Goal: Information Seeking & Learning: Learn about a topic

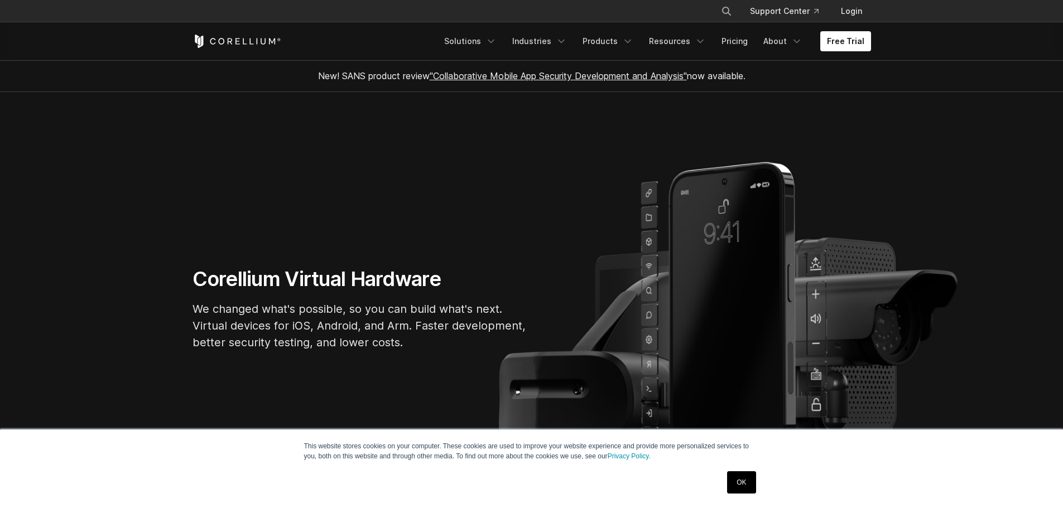
scroll to position [56, 0]
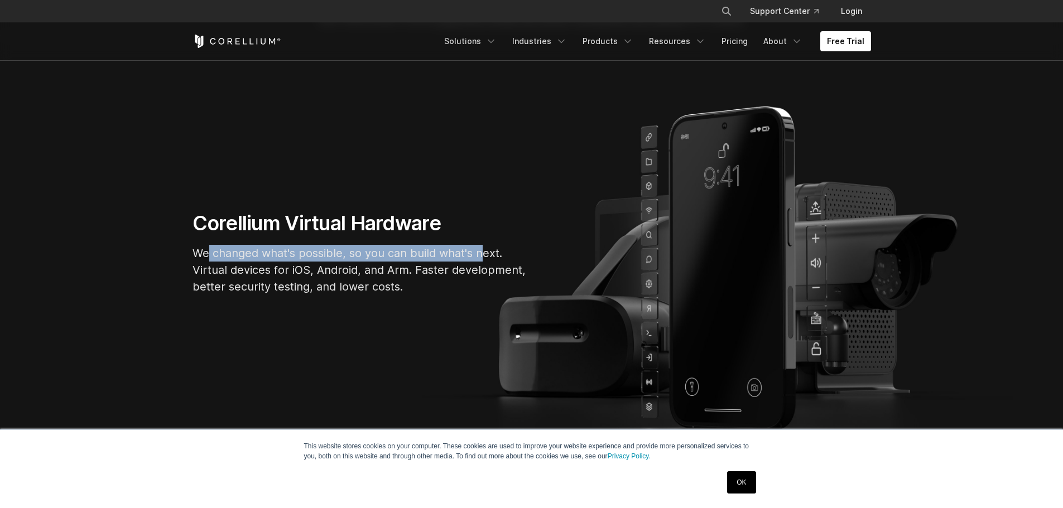
drag, startPoint x: 208, startPoint y: 253, endPoint x: 481, endPoint y: 254, distance: 272.8
click at [481, 254] on p "We changed what's possible, so you can build what's next. Virtual devices for i…" at bounding box center [359, 270] width 335 height 50
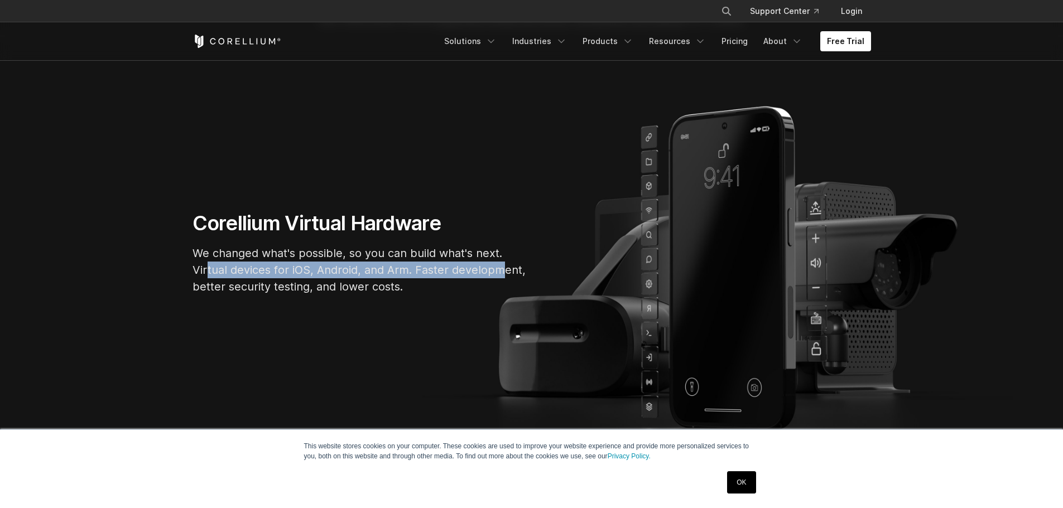
drag, startPoint x: 206, startPoint y: 268, endPoint x: 497, endPoint y: 271, distance: 291.2
click at [497, 271] on p "We changed what's possible, so you can build what's next. Virtual devices for i…" at bounding box center [359, 270] width 335 height 50
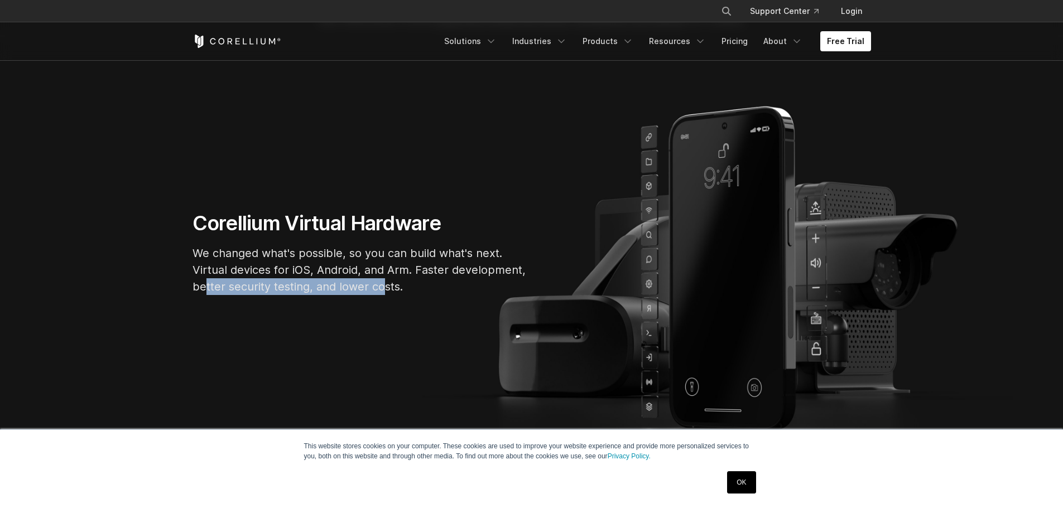
drag, startPoint x: 207, startPoint y: 288, endPoint x: 385, endPoint y: 289, distance: 177.9
click at [385, 289] on p "We changed what's possible, so you can build what's next. Virtual devices for i…" at bounding box center [359, 270] width 335 height 50
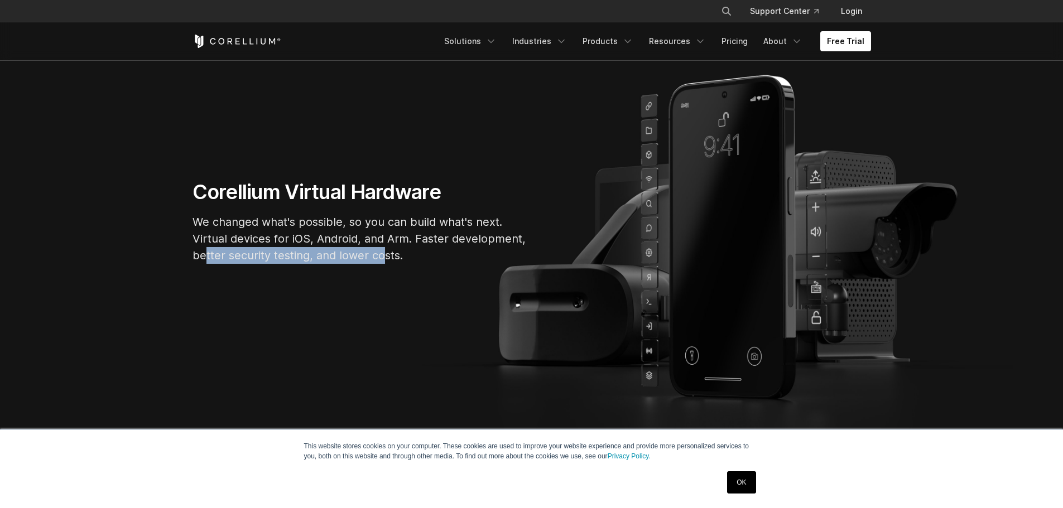
scroll to position [0, 0]
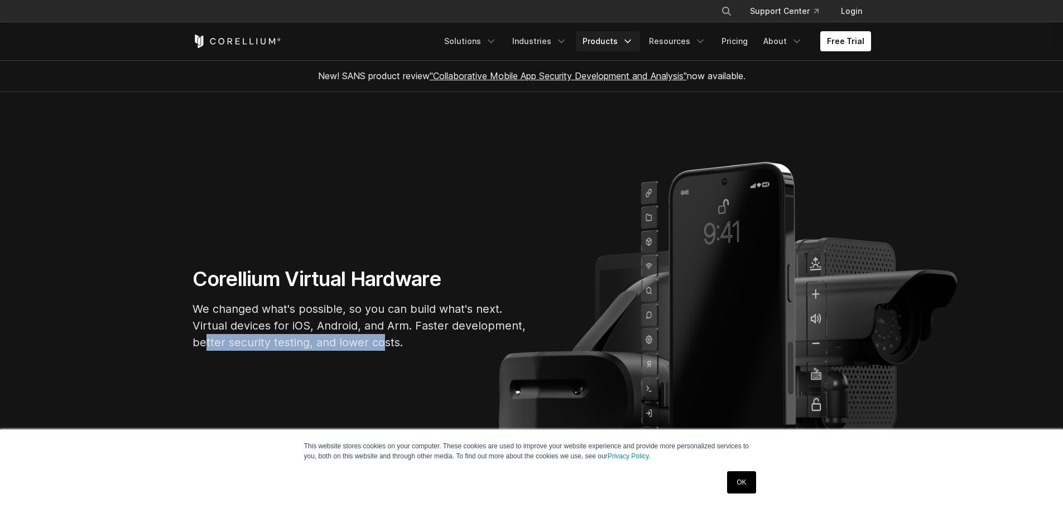
click at [633, 42] on icon "Navigation Menu" at bounding box center [627, 41] width 11 height 11
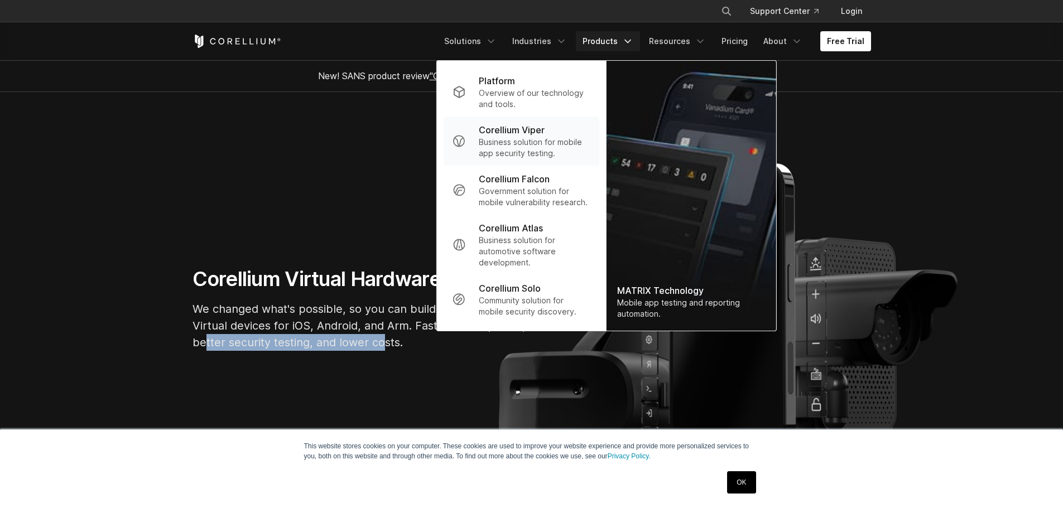
click at [512, 128] on p "Corellium Viper" at bounding box center [512, 129] width 66 height 13
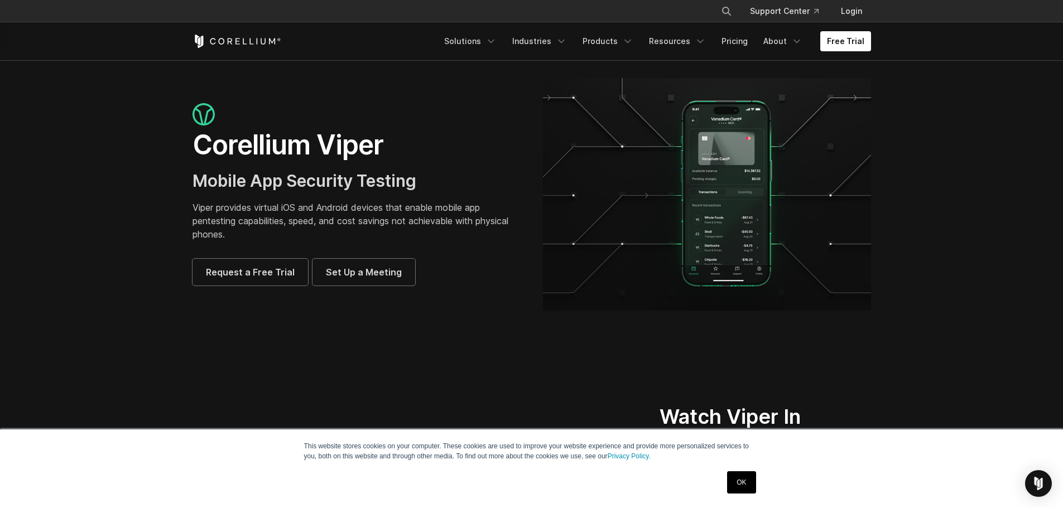
scroll to position [223, 0]
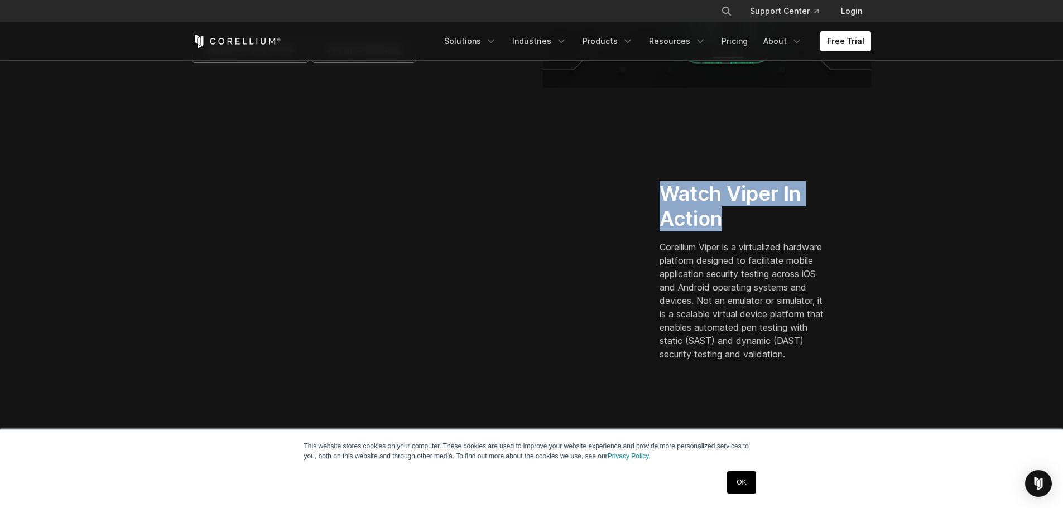
drag, startPoint x: 661, startPoint y: 182, endPoint x: 741, endPoint y: 213, distance: 86.0
click at [741, 213] on h2 "Watch Viper In Action" at bounding box center [743, 206] width 169 height 50
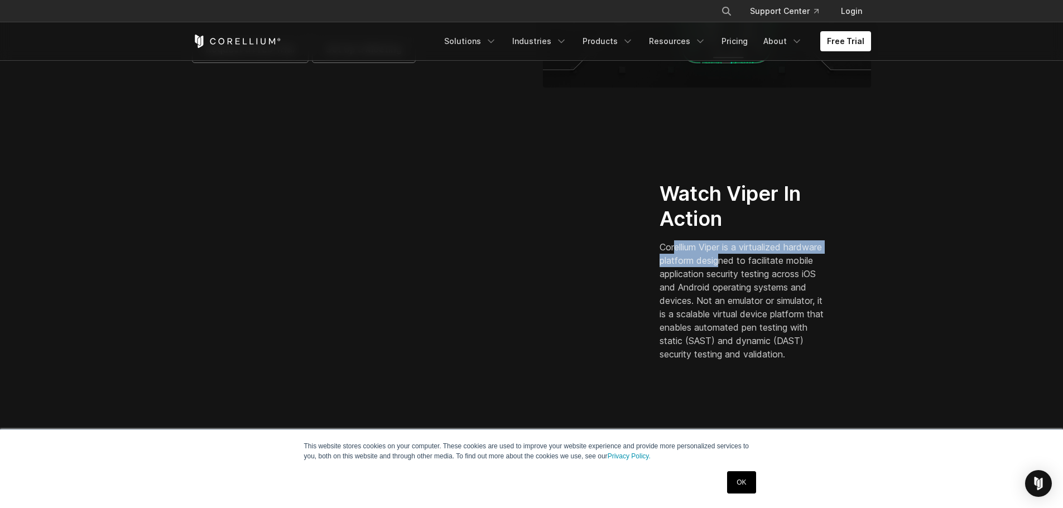
drag, startPoint x: 674, startPoint y: 240, endPoint x: 761, endPoint y: 258, distance: 88.9
click at [761, 258] on p "Corellium Viper is a virtualized hardware platform designed to facilitate mobil…" at bounding box center [743, 300] width 169 height 120
